Goal: Transaction & Acquisition: Purchase product/service

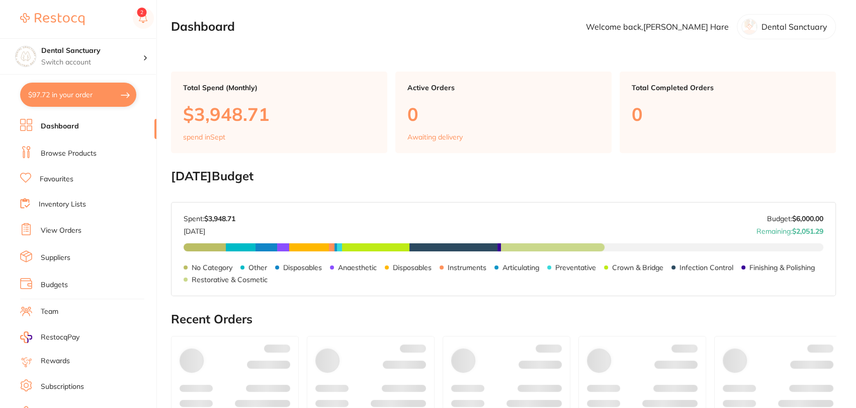
click at [55, 154] on link "Browse Products" at bounding box center [69, 153] width 56 height 10
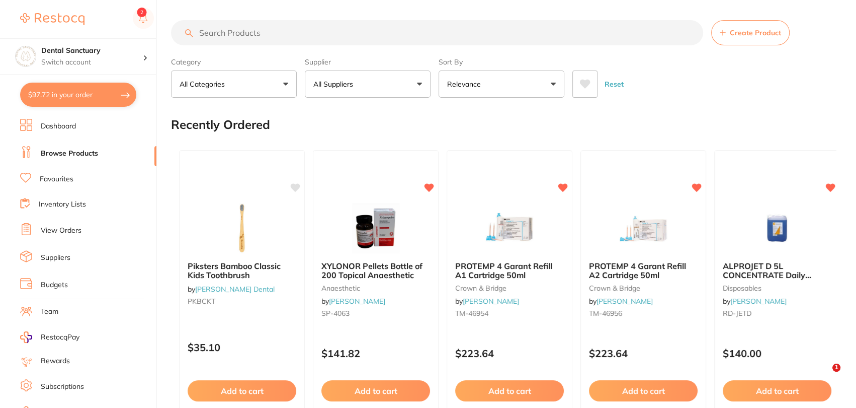
click at [233, 34] on input "search" at bounding box center [437, 32] width 532 height 25
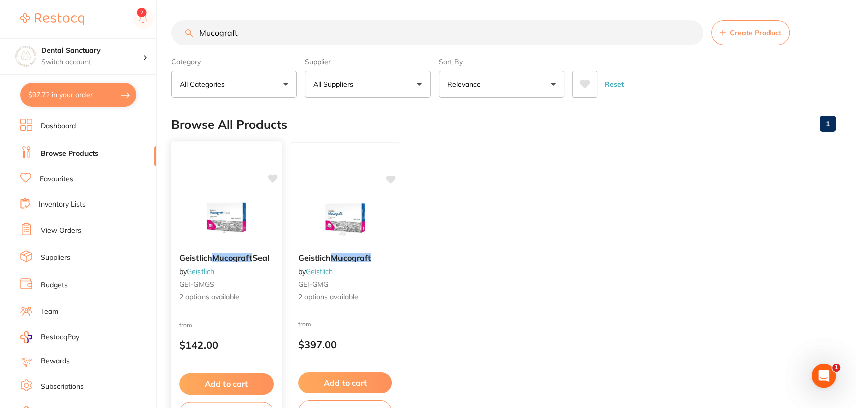
type input "Mucograft"
click at [260, 326] on div "from $142.00" at bounding box center [226, 337] width 111 height 36
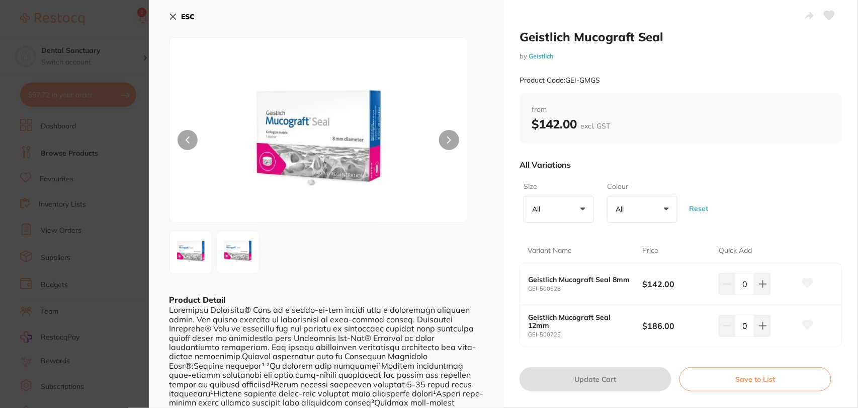
click at [171, 14] on icon at bounding box center [174, 17] width 6 height 6
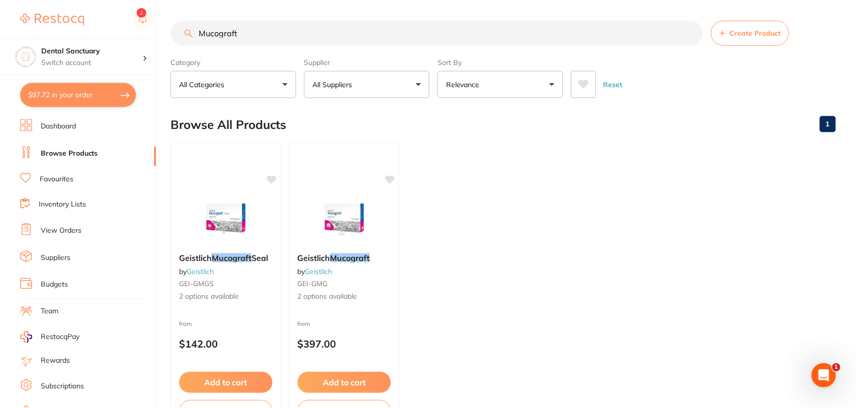
scroll to position [75, 0]
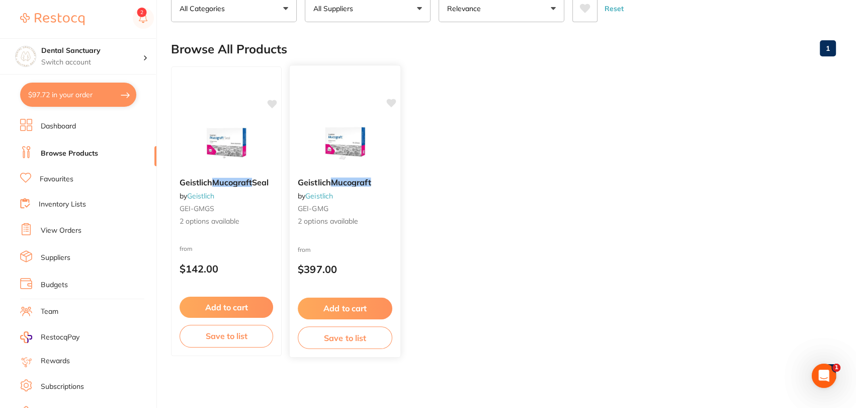
click at [376, 219] on span "2 options available" at bounding box center [345, 221] width 95 height 10
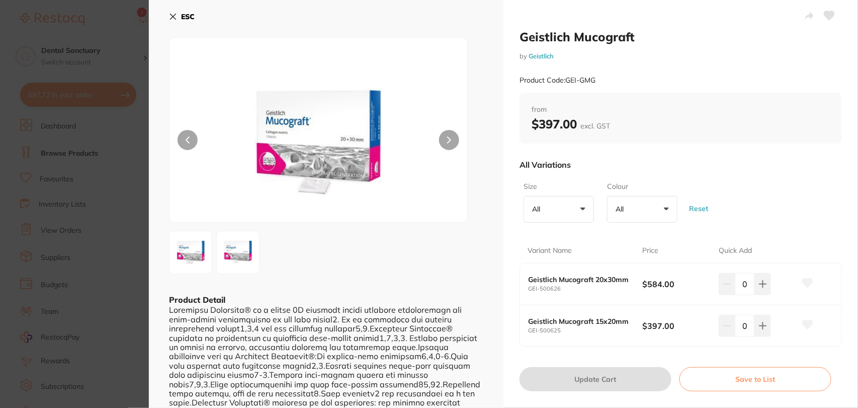
click at [178, 18] on button "ESC" at bounding box center [182, 16] width 26 height 17
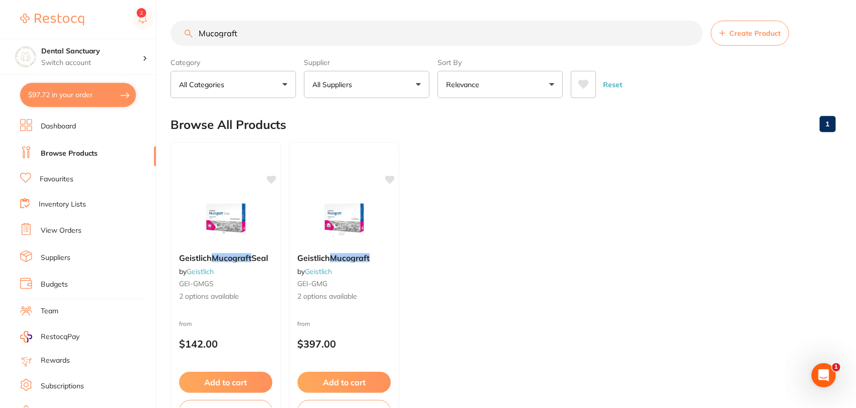
scroll to position [75, 0]
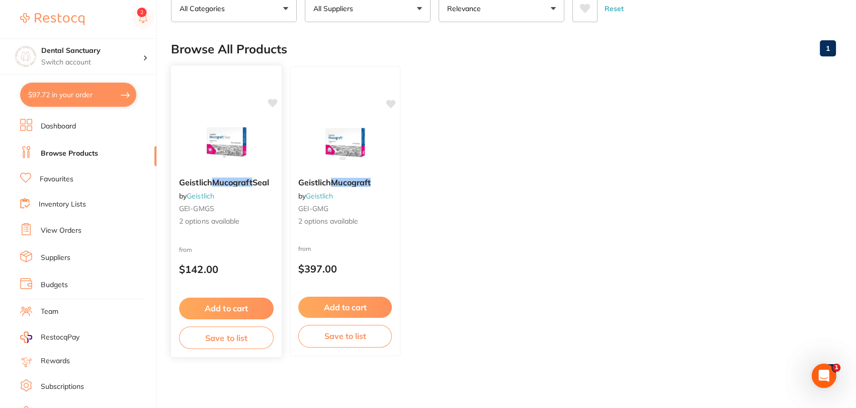
click at [250, 200] on div "Geistlich Mucograft Seal by Geistlich GEI-GMGS 2 options available" at bounding box center [226, 201] width 111 height 65
